Goal: Task Accomplishment & Management: Manage account settings

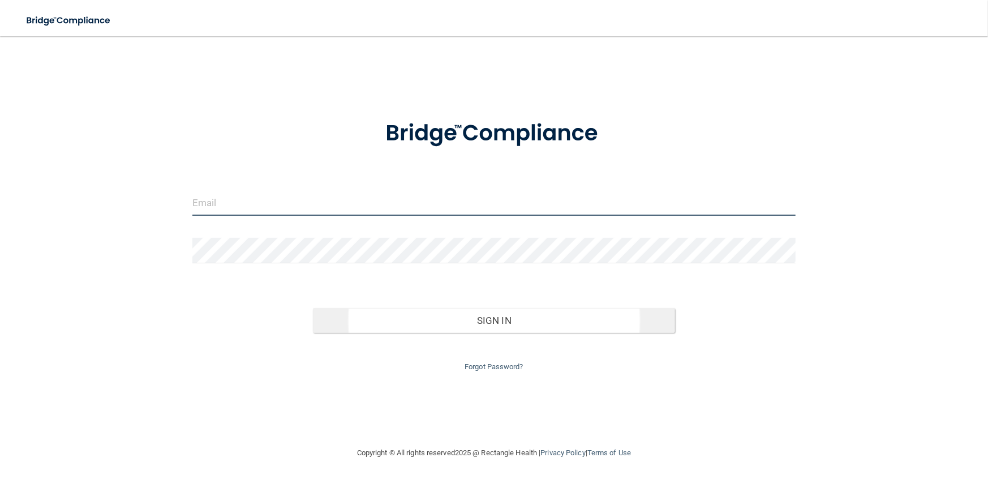
type input "[PERSON_NAME][EMAIL_ADDRESS][DOMAIN_NAME]"
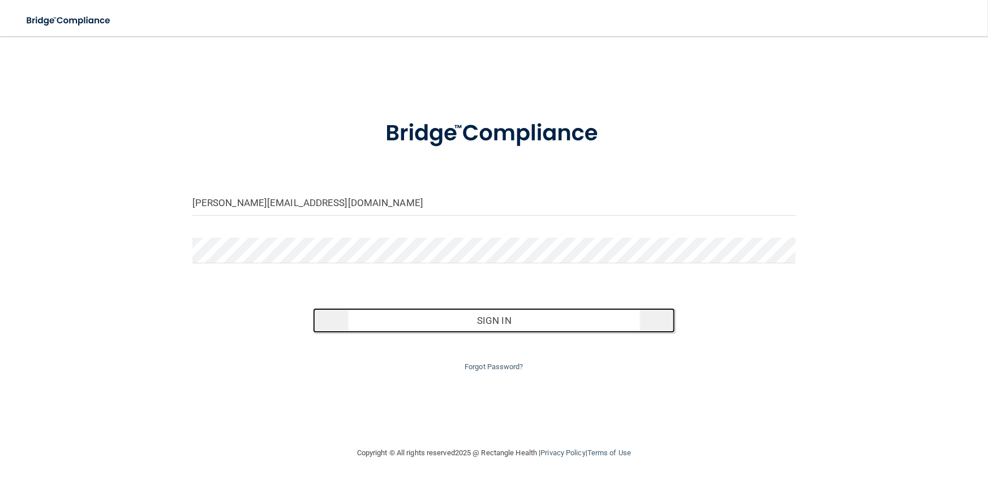
click at [454, 321] on button "Sign In" at bounding box center [494, 320] width 362 height 25
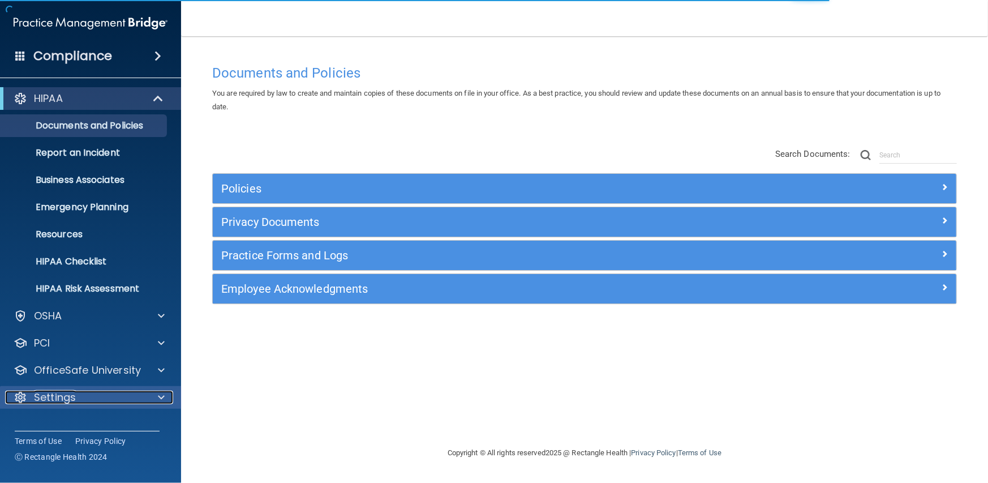
drag, startPoint x: 158, startPoint y: 390, endPoint x: 138, endPoint y: 407, distance: 26.2
click at [158, 392] on span at bounding box center [161, 397] width 7 height 14
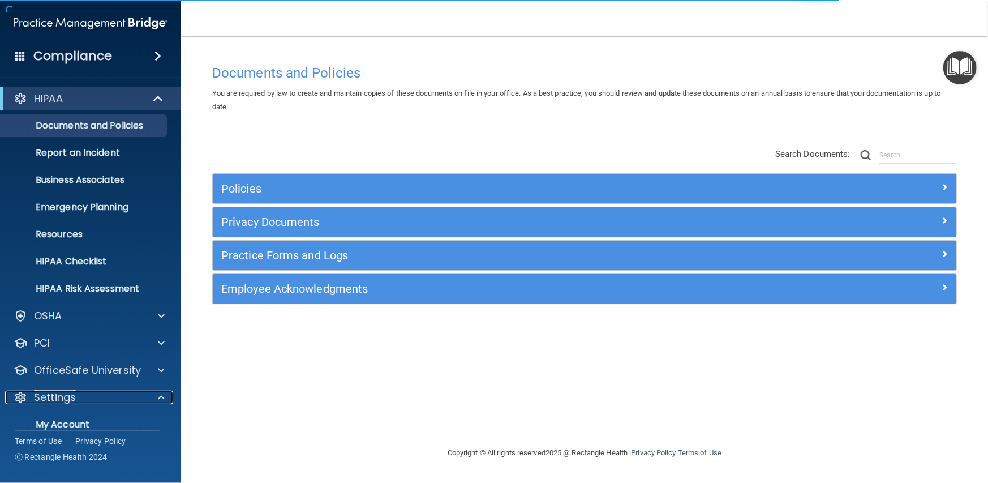
scroll to position [96, 0]
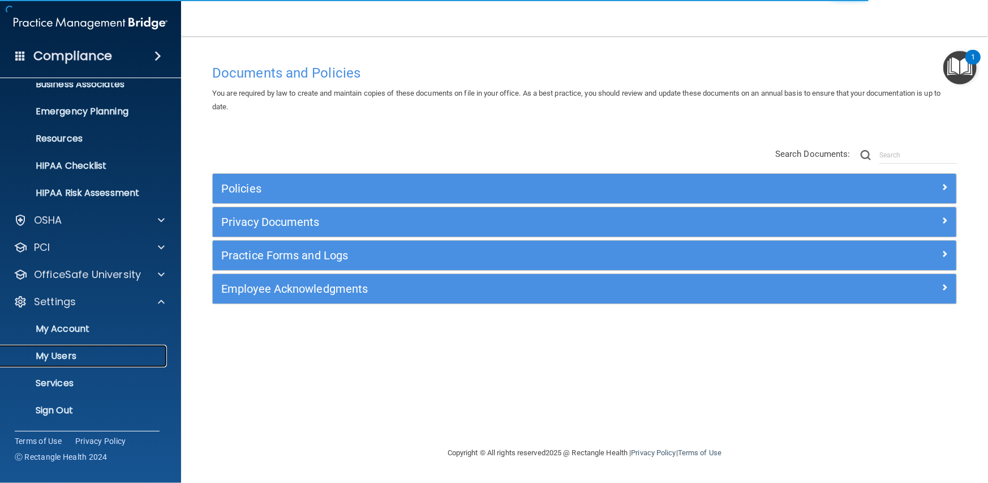
click at [62, 358] on p "My Users" at bounding box center [84, 355] width 154 height 11
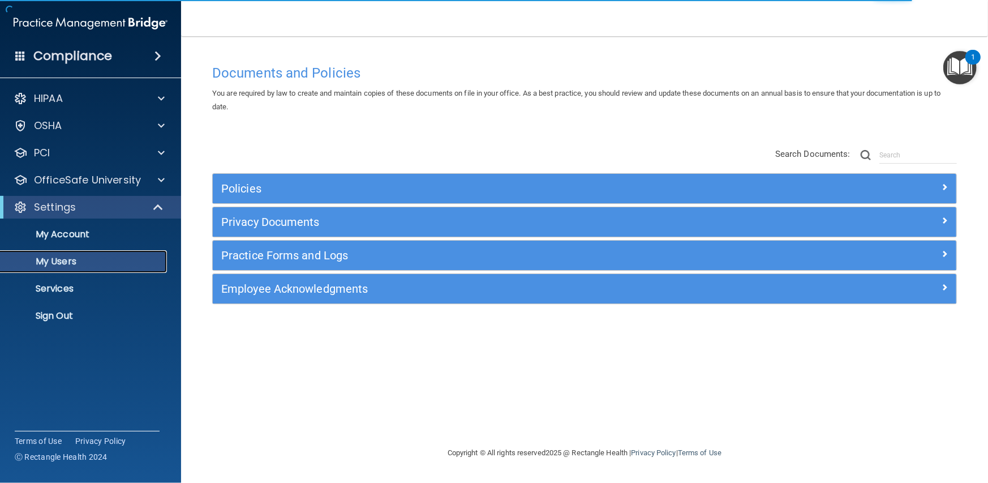
select select "20"
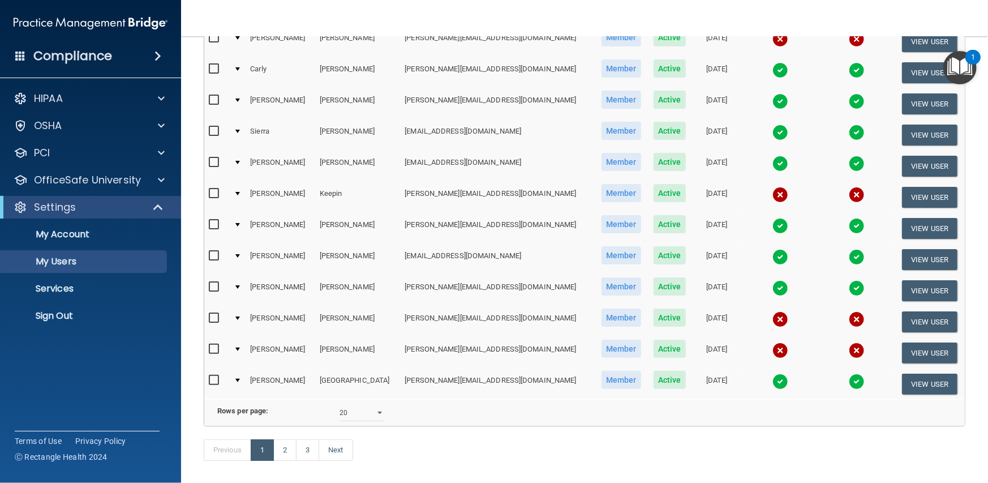
scroll to position [450, 0]
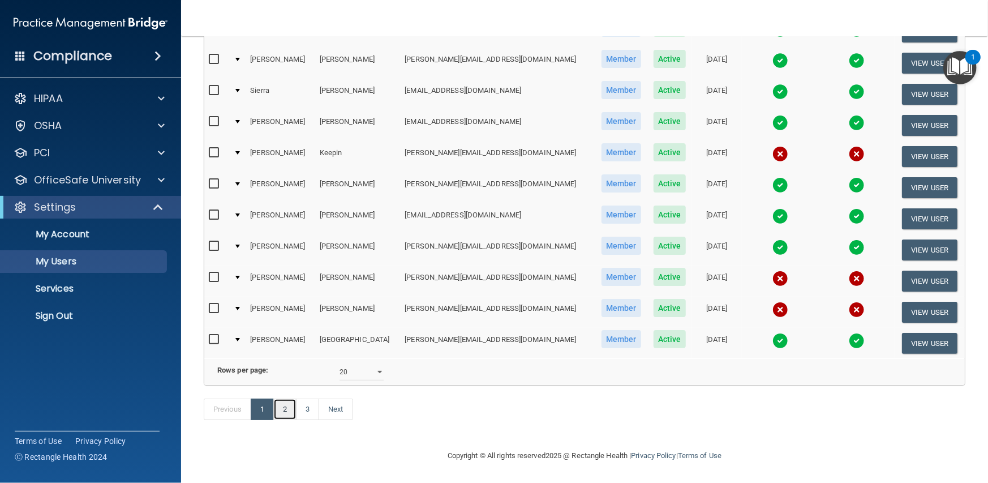
click at [291, 403] on link "2" at bounding box center [284, 409] width 23 height 22
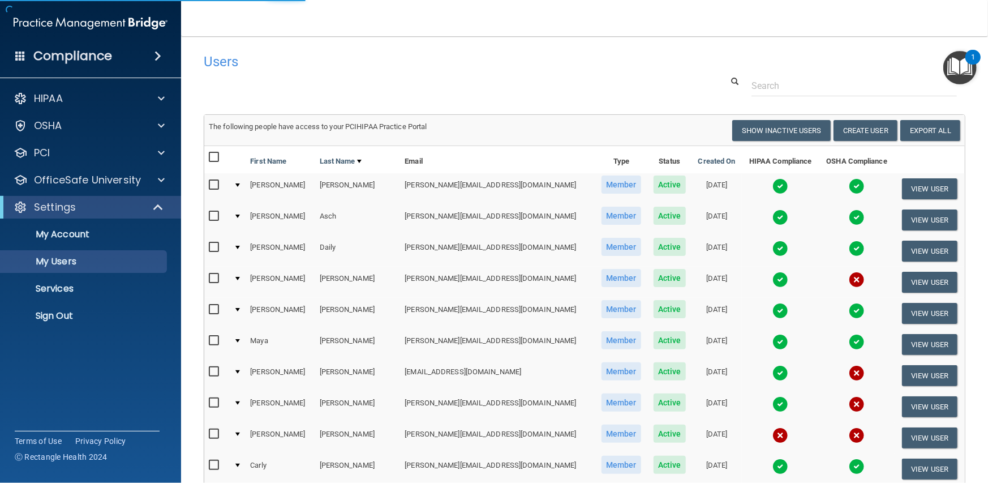
select select "20"
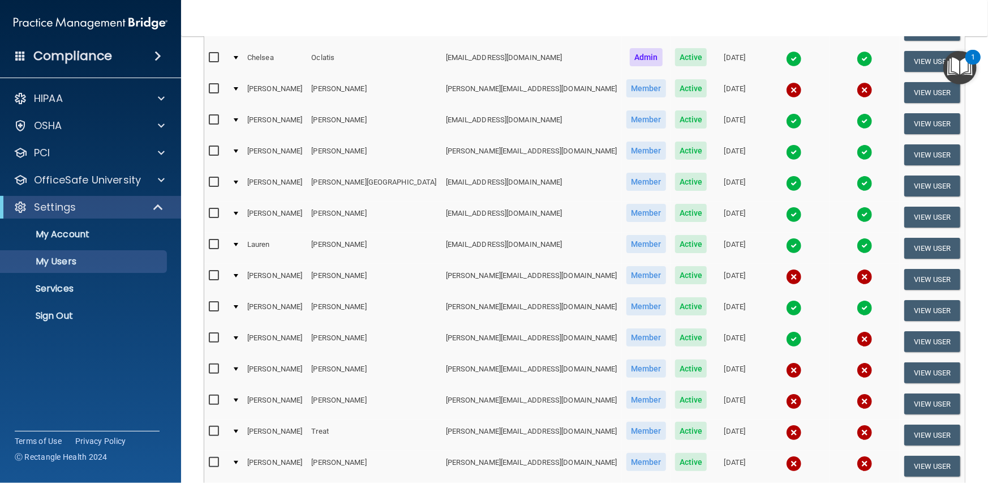
scroll to position [396, 0]
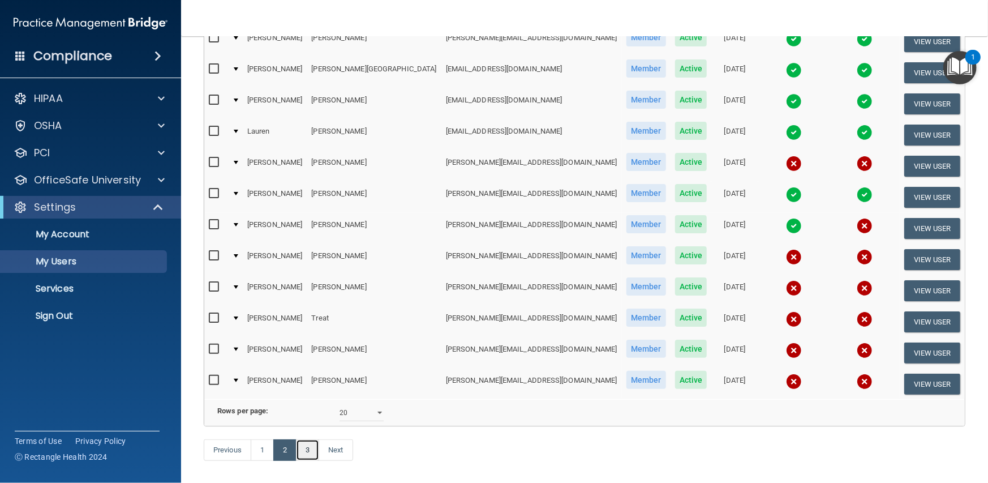
click at [313, 461] on link "3" at bounding box center [307, 450] width 23 height 22
select select "20"
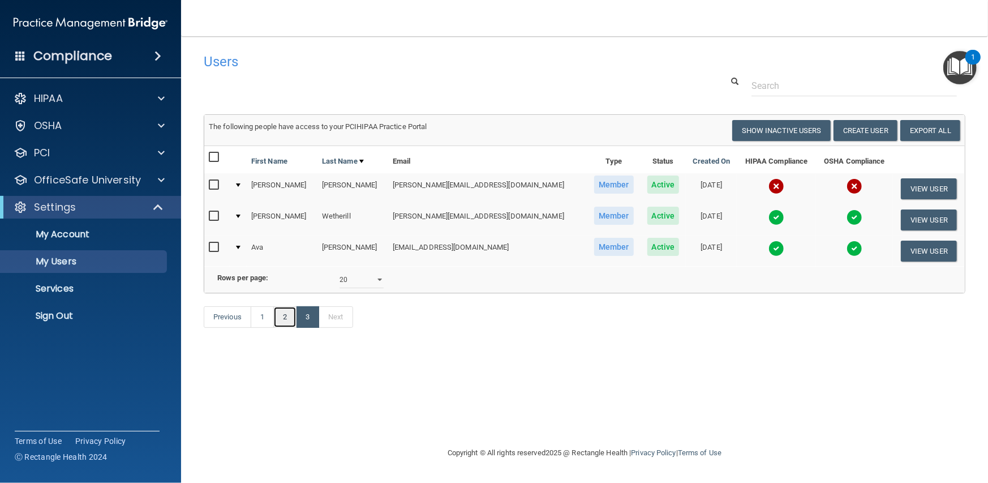
click at [281, 328] on link "2" at bounding box center [284, 317] width 23 height 22
select select "20"
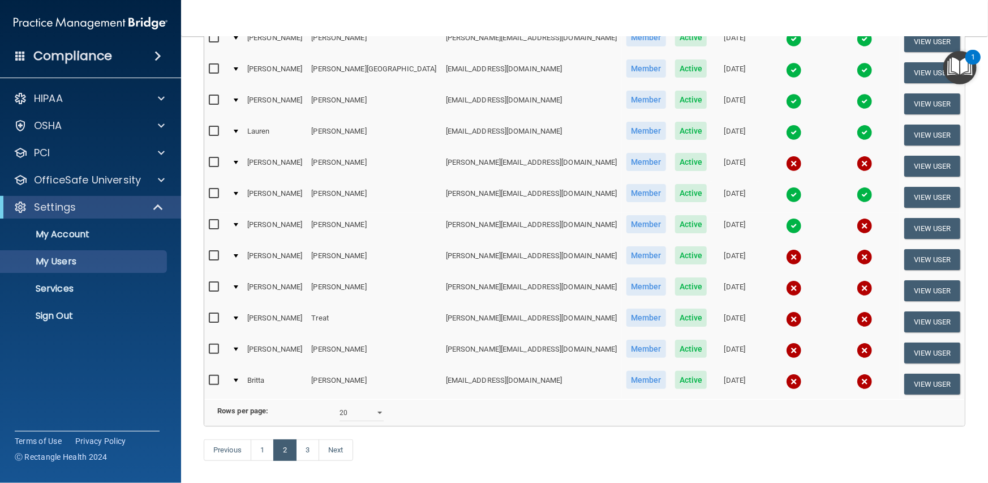
scroll to position [450, 0]
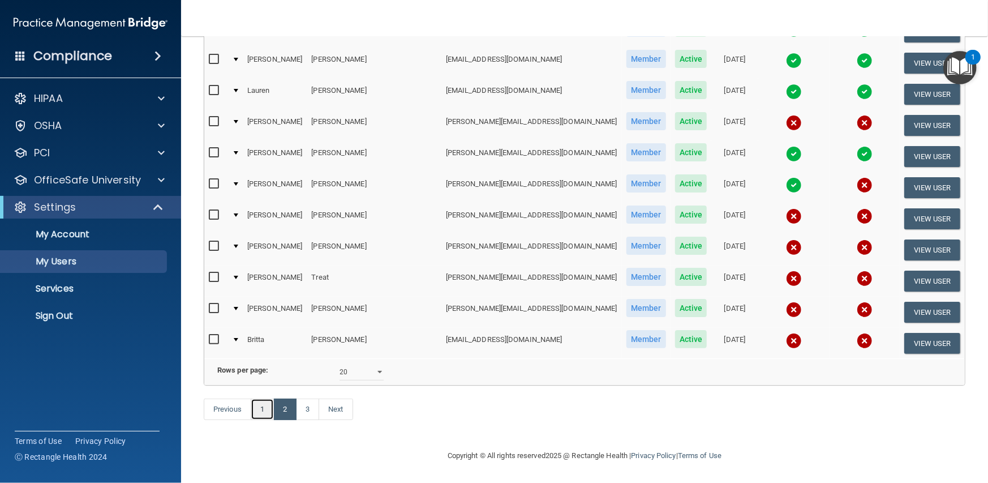
click at [272, 409] on link "1" at bounding box center [262, 409] width 23 height 22
select select "20"
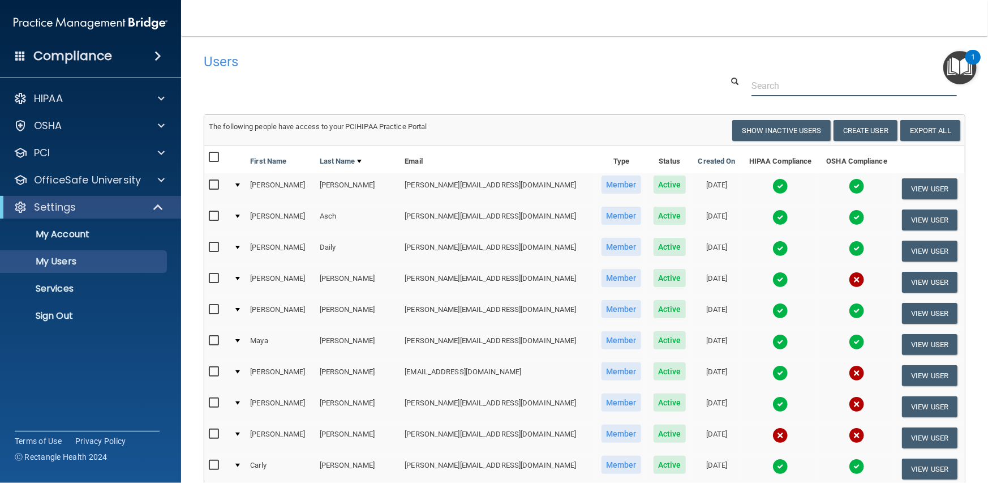
click at [798, 79] on input "text" at bounding box center [853, 85] width 205 height 21
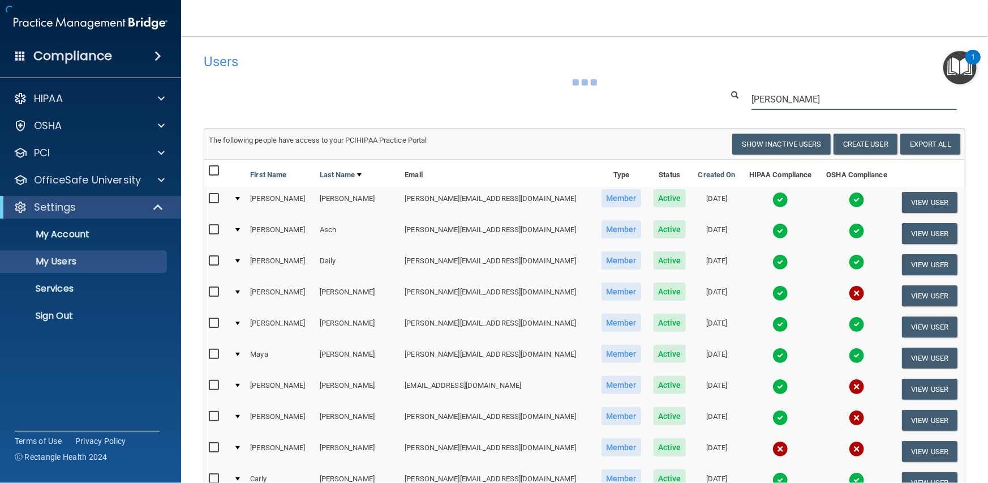
type input "[PERSON_NAME]"
